Goal: Task Accomplishment & Management: Complete application form

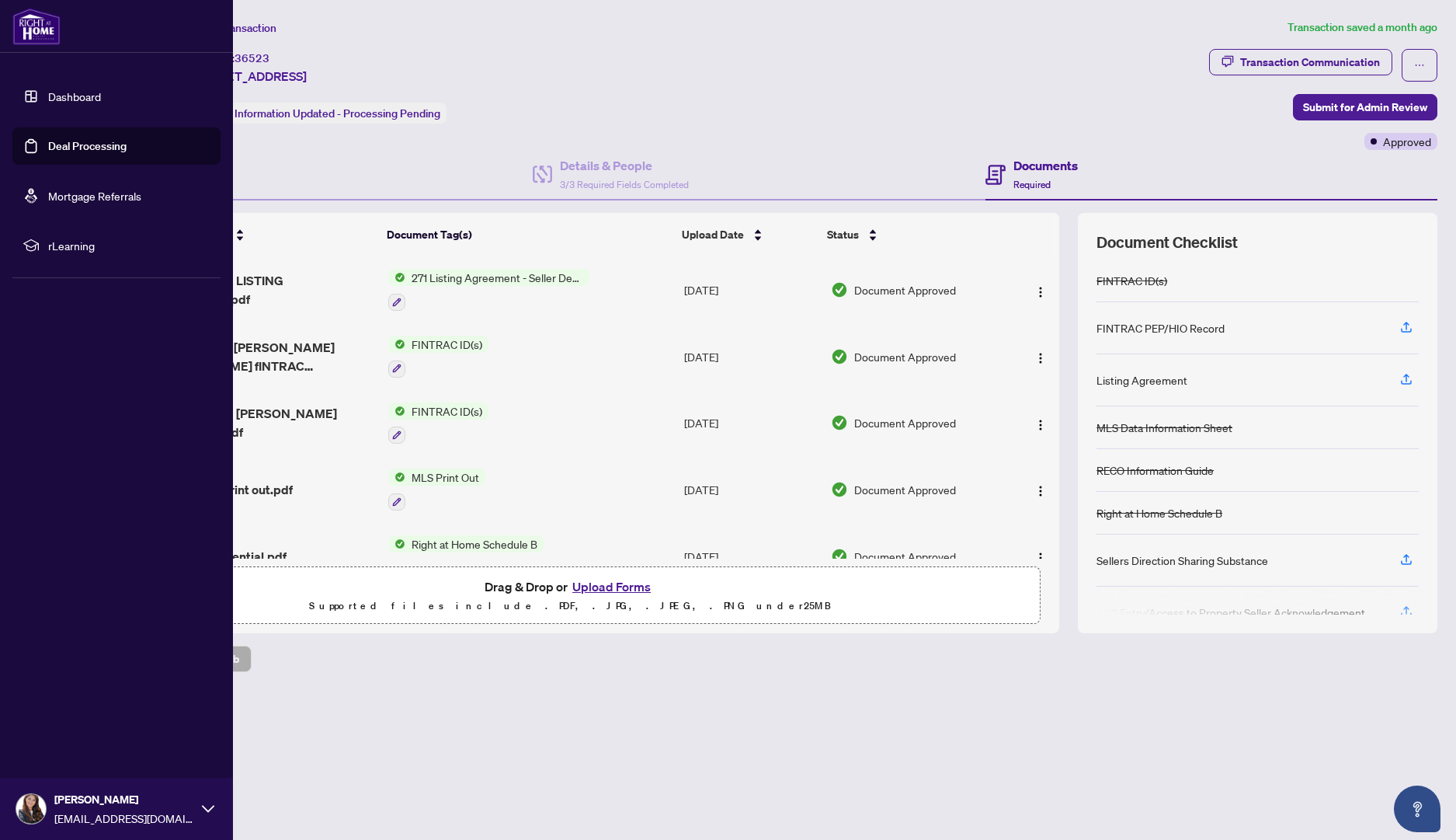
click at [48, 94] on link "Dashboard" at bounding box center [74, 96] width 53 height 14
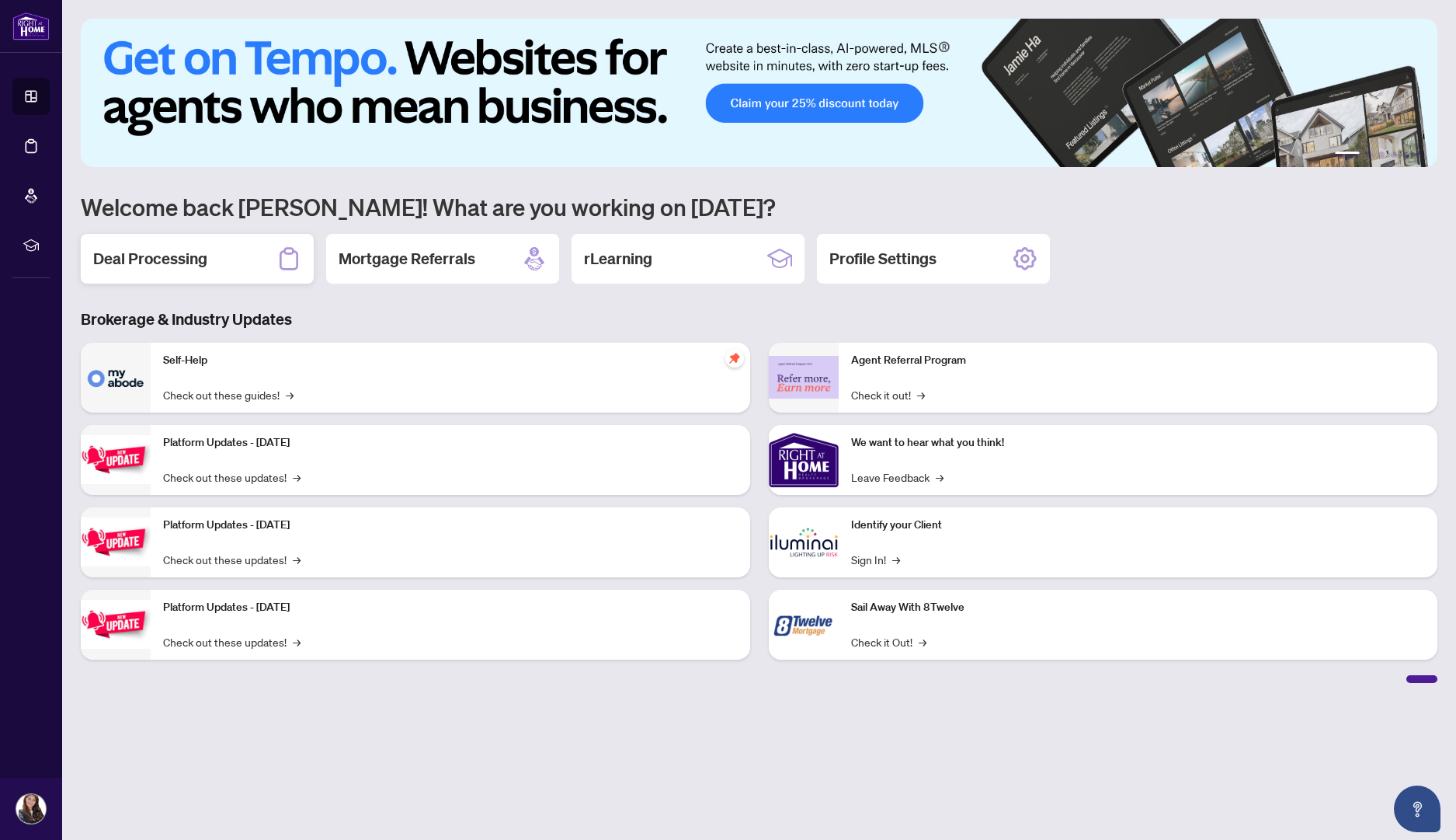
click at [241, 252] on div "Deal Processing" at bounding box center [198, 259] width 233 height 50
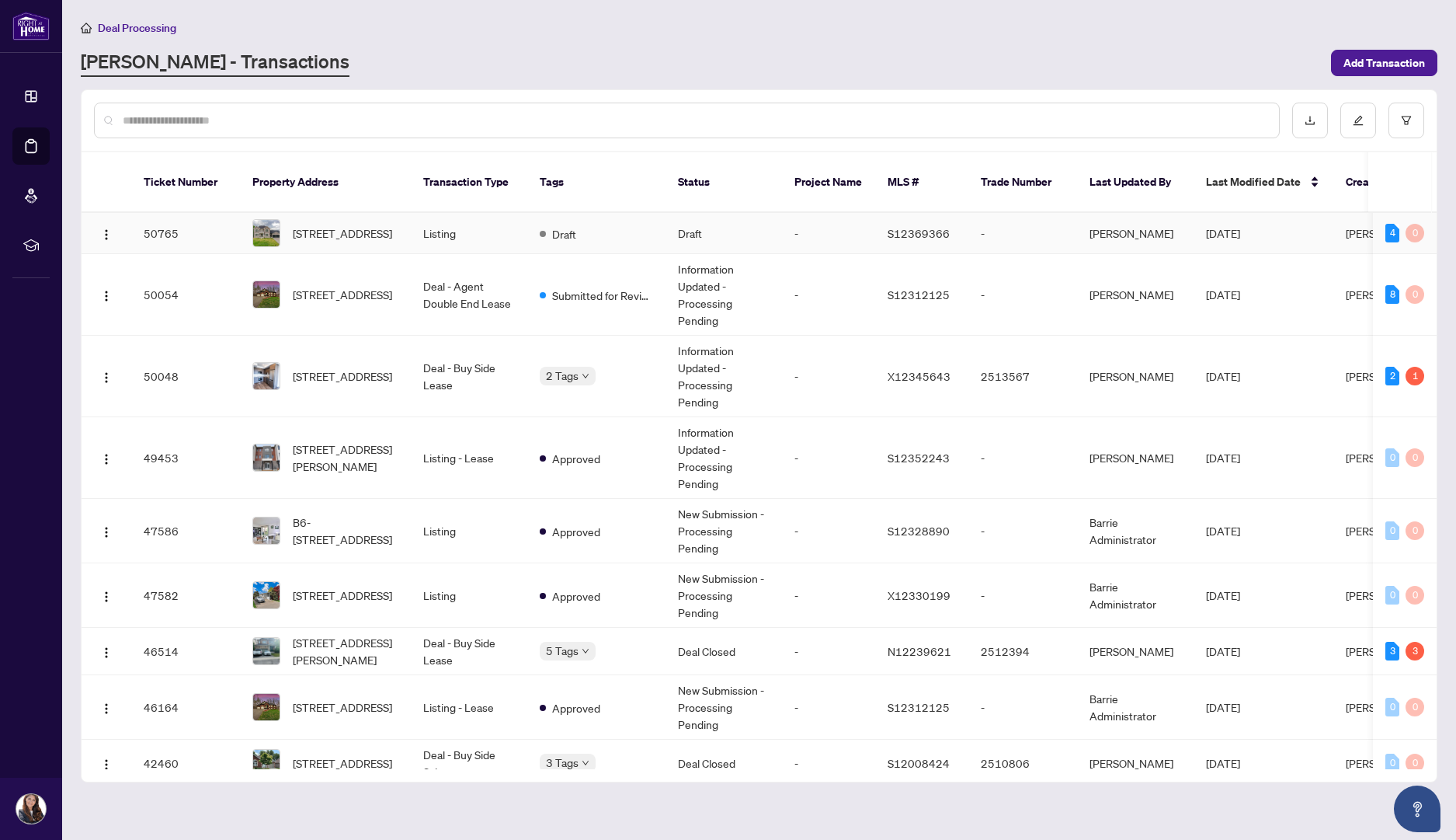
click at [422, 222] on td "Listing" at bounding box center [468, 233] width 117 height 41
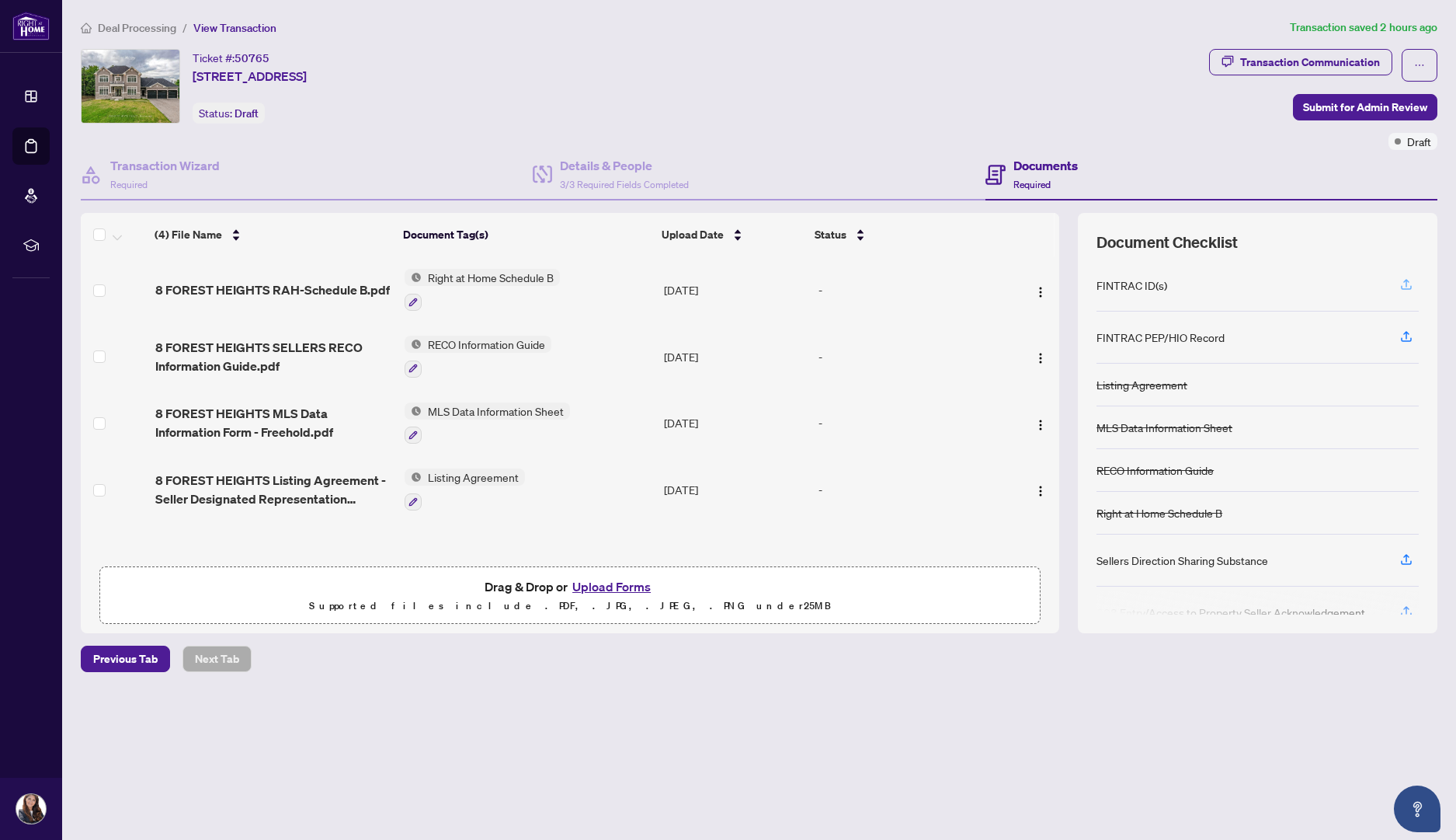
click at [1410, 282] on icon "button" at bounding box center [1407, 284] width 14 height 14
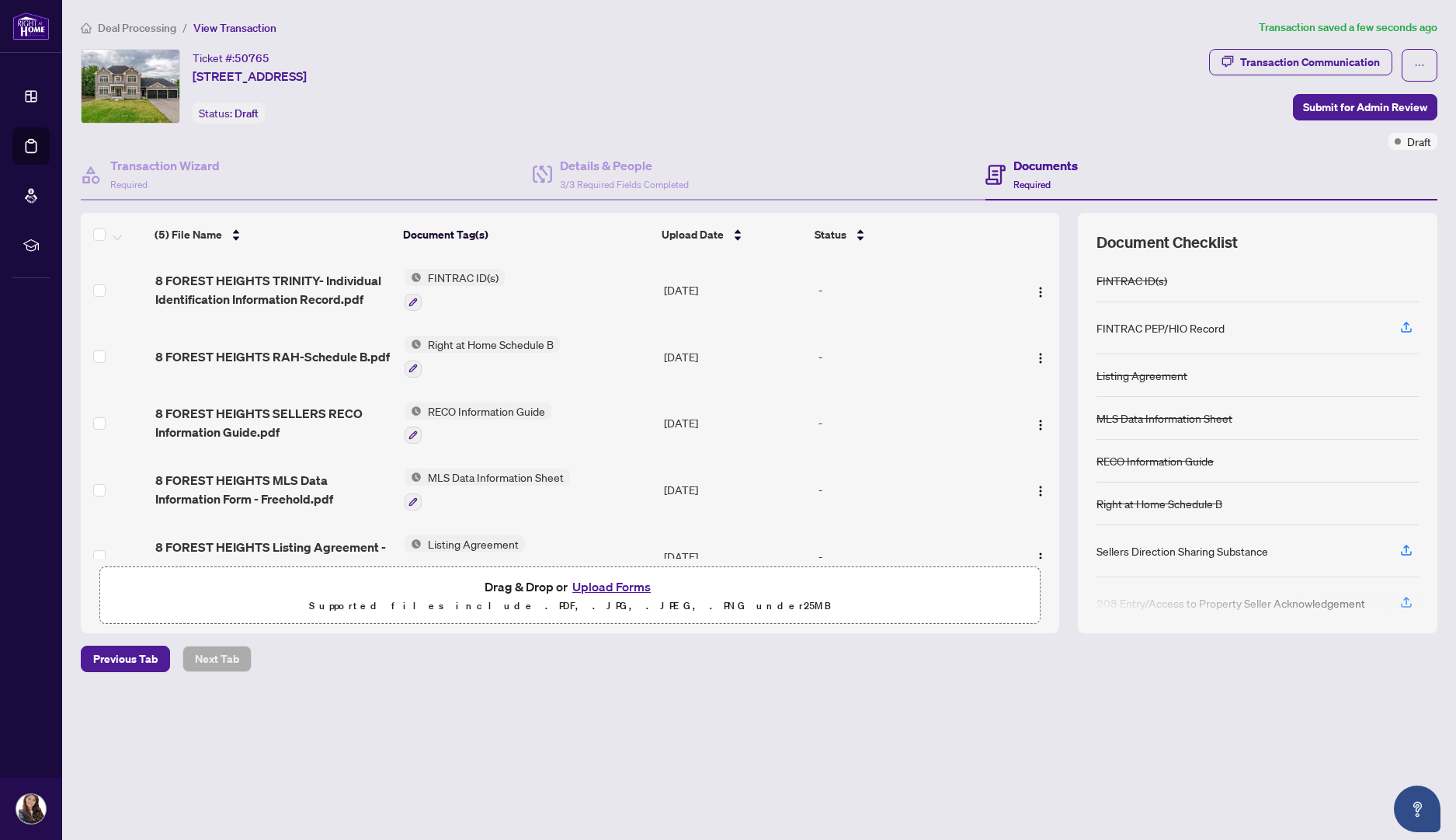
click at [618, 581] on button "Upload Forms" at bounding box center [612, 586] width 88 height 20
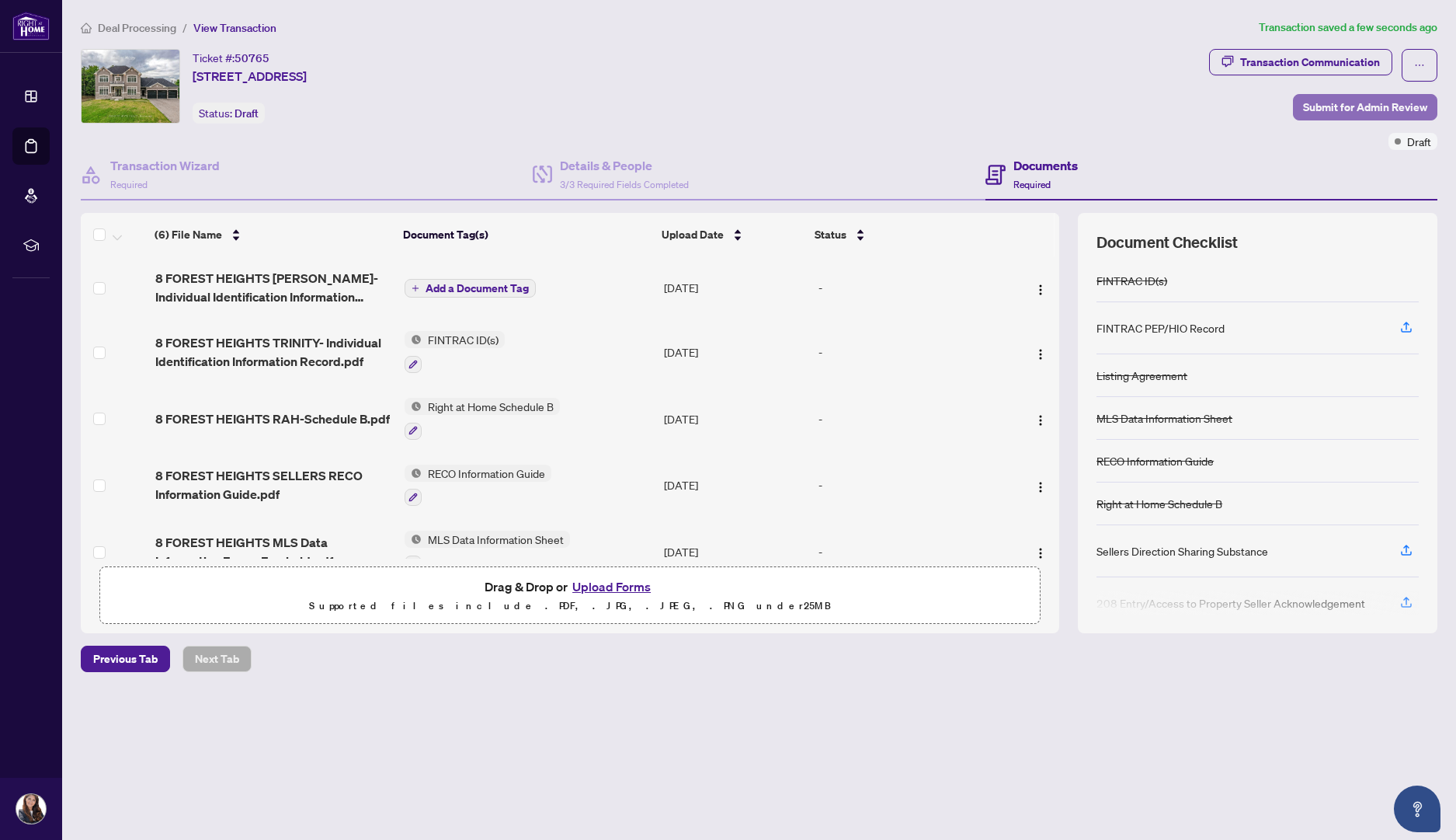
click at [1355, 103] on span "Submit for Admin Review" at bounding box center [1365, 107] width 125 height 25
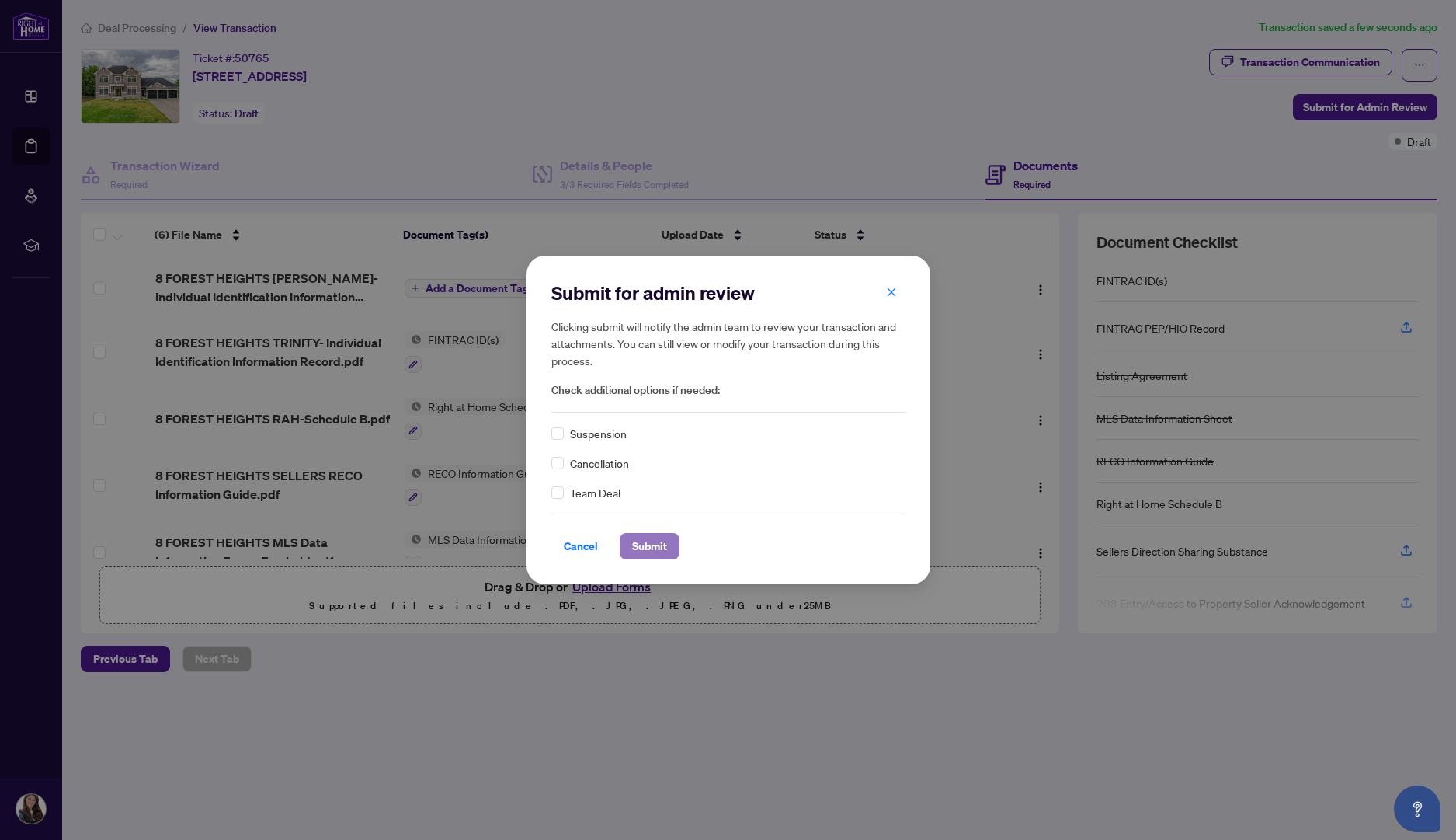
click at [653, 548] on span "Submit" at bounding box center [649, 546] width 35 height 25
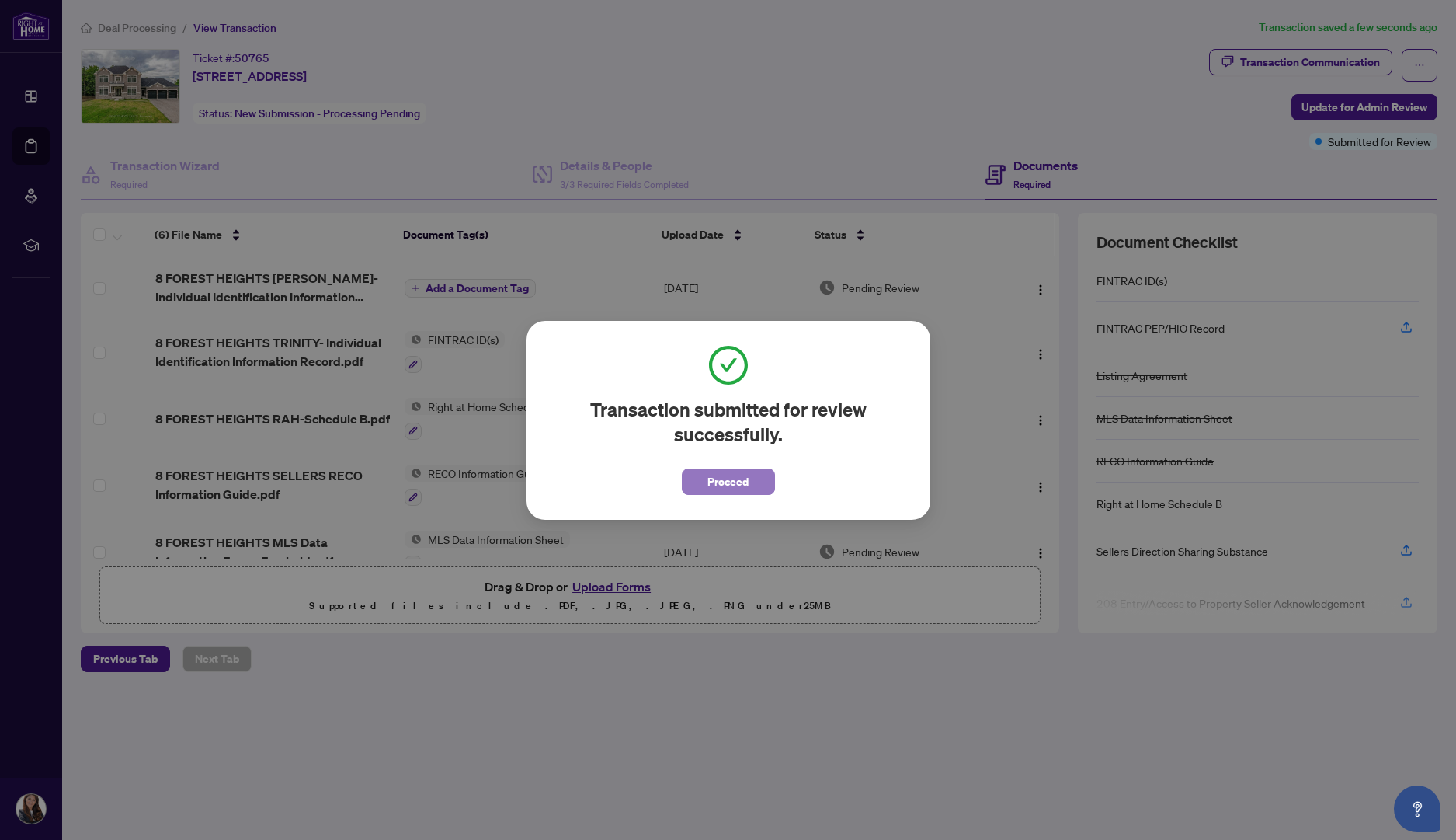
click at [720, 478] on span "Proceed" at bounding box center [728, 482] width 41 height 25
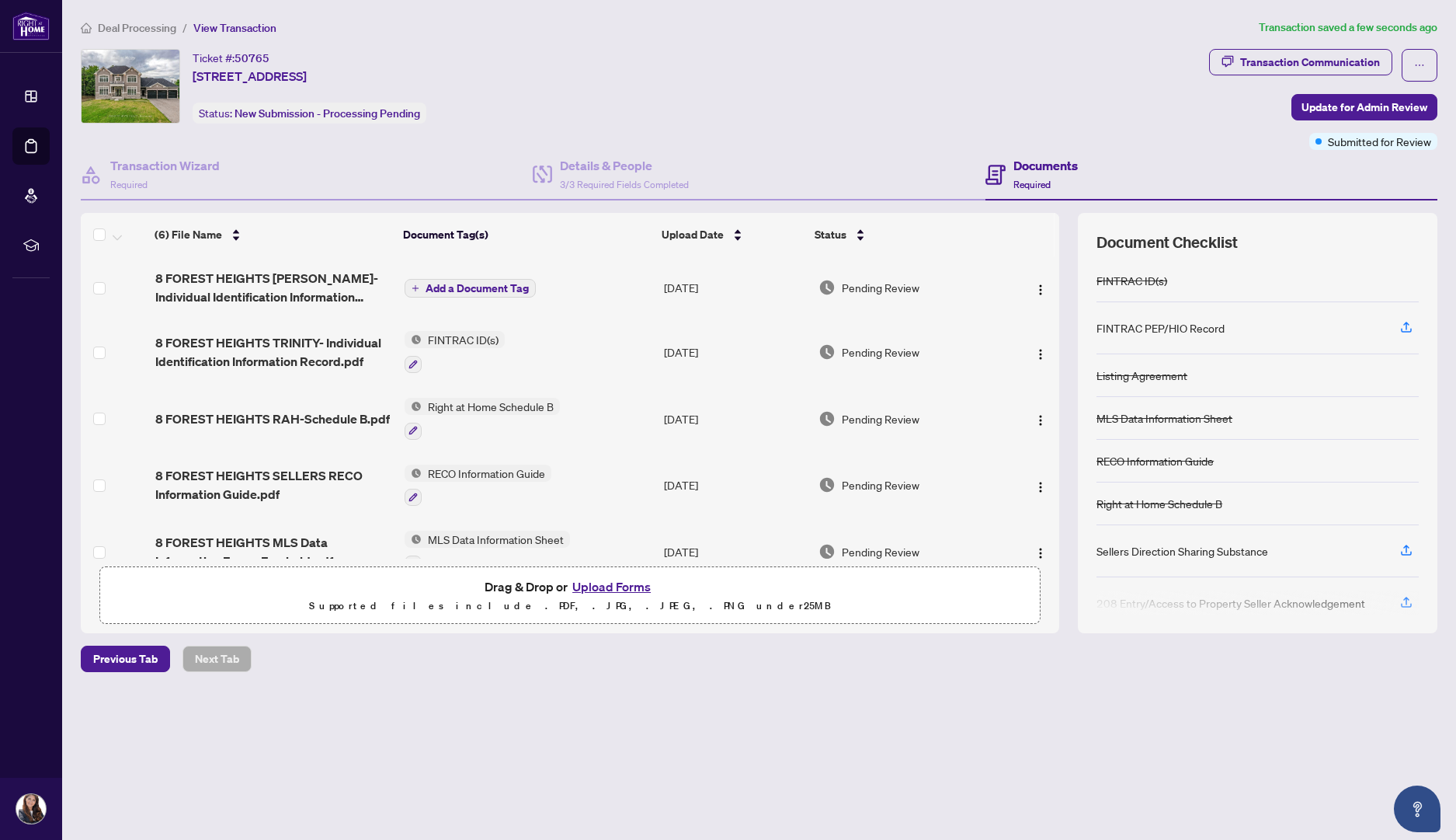
click at [976, 86] on div "Ticket #: 50765 [STREET_ADDRESS] Status: New Submission - Processing Pending" at bounding box center [642, 86] width 1122 height 75
